Goal: Information Seeking & Learning: Find specific page/section

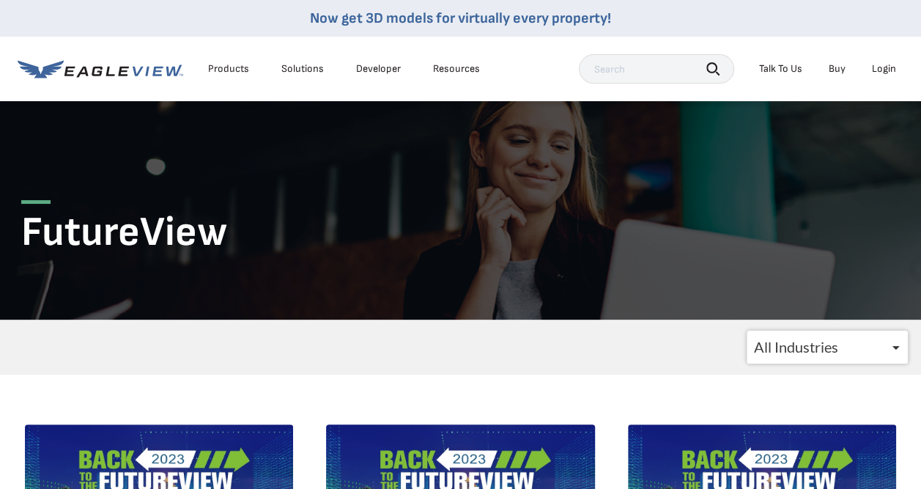
click at [453, 66] on div "Resources" at bounding box center [456, 68] width 47 height 13
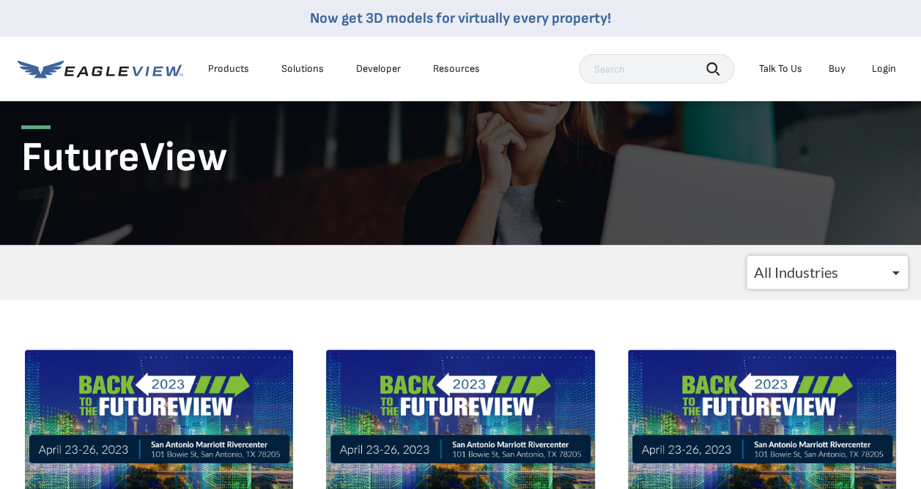
scroll to position [147, 0]
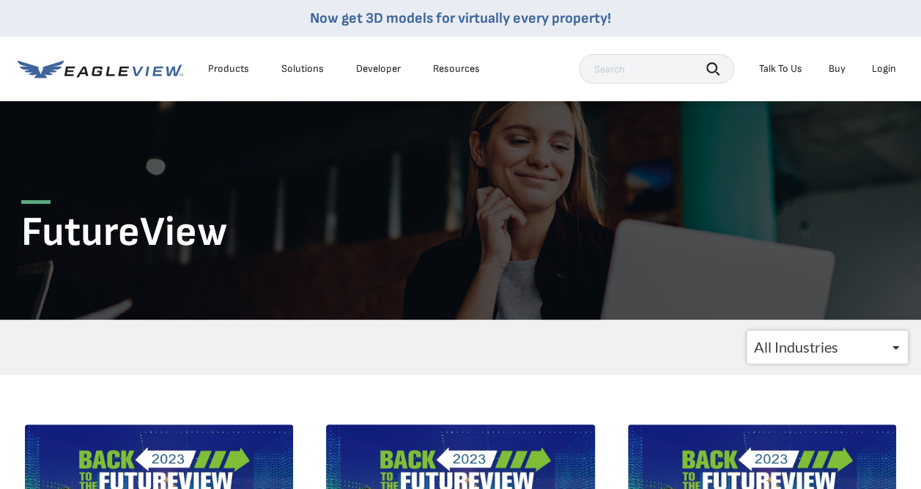
click at [579, 73] on input "text" at bounding box center [656, 68] width 155 height 29
type input "2026"
